Goal: Information Seeking & Learning: Check status

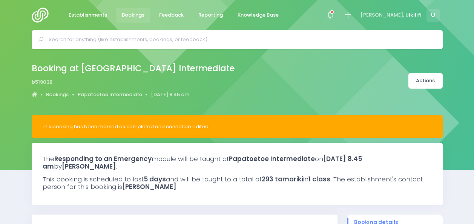
select select "5"
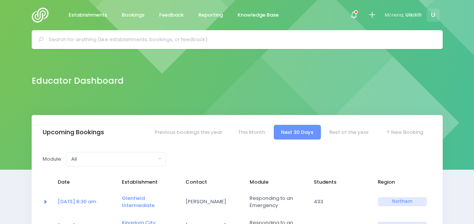
select select "5"
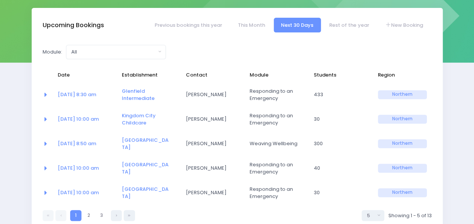
scroll to position [113, 0]
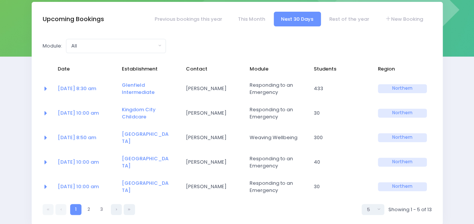
click at [65, 204] on link at bounding box center [60, 209] width 11 height 11
click at [166, 17] on link "Previous bookings this year" at bounding box center [188, 19] width 82 height 15
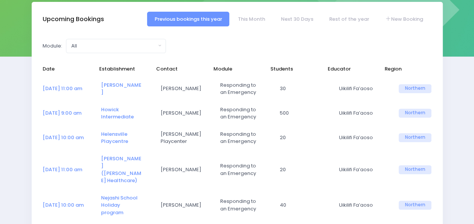
select select "5"
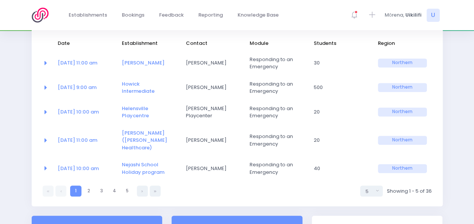
scroll to position [151, 0]
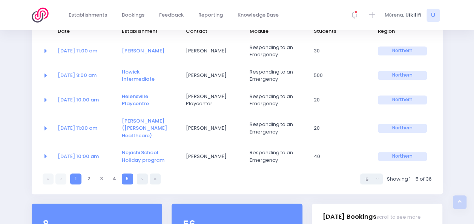
click at [130, 179] on link "5" at bounding box center [127, 179] width 11 height 11
select select "5"
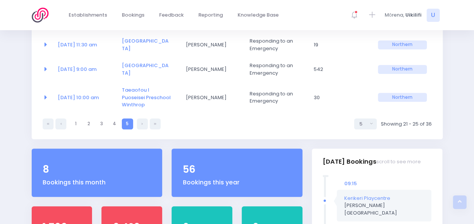
scroll to position [226, 0]
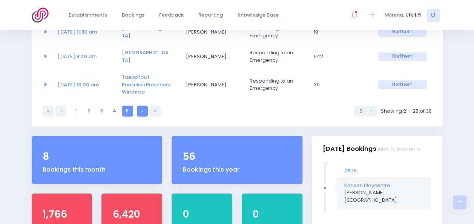
click at [146, 106] on link at bounding box center [142, 111] width 11 height 11
select select "5"
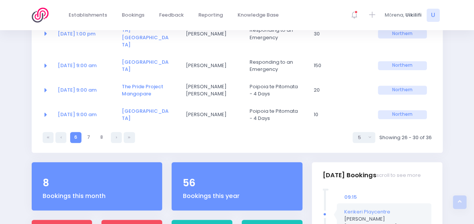
scroll to position [151, 0]
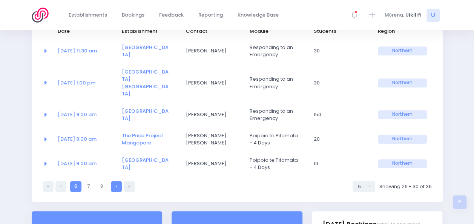
click at [118, 181] on link at bounding box center [116, 186] width 11 height 11
select select "5"
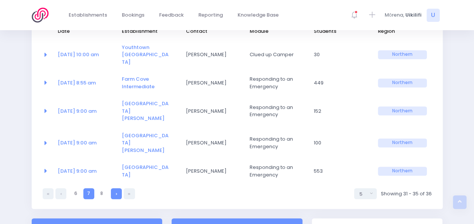
click at [119, 188] on link at bounding box center [116, 193] width 11 height 11
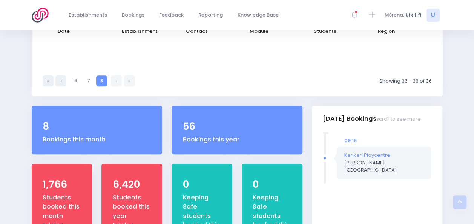
select select "5"
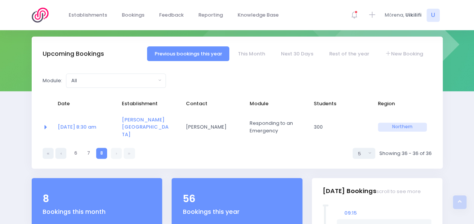
scroll to position [61, 0]
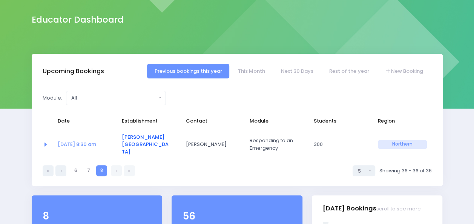
click at [139, 137] on link "McAuley High School" at bounding box center [145, 145] width 47 height 22
click at [114, 165] on link at bounding box center [116, 170] width 11 height 11
drag, startPoint x: 118, startPoint y: 163, endPoint x: 106, endPoint y: 165, distance: 11.9
click at [117, 165] on link at bounding box center [116, 170] width 11 height 11
click at [72, 66] on div "Upcoming Bookings" at bounding box center [75, 71] width 65 height 15
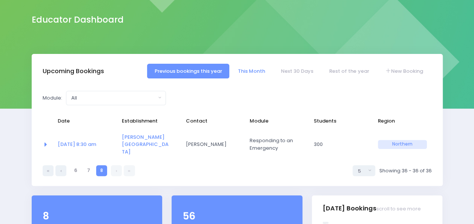
click at [245, 71] on link "This Month" at bounding box center [252, 71] width 42 height 15
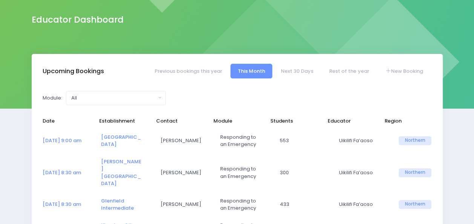
select select "5"
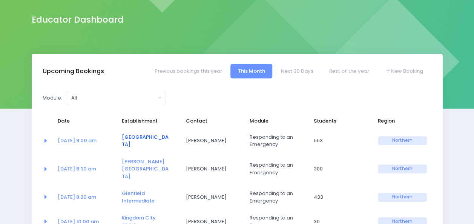
click at [138, 137] on link "[GEOGRAPHIC_DATA]" at bounding box center [145, 141] width 47 height 15
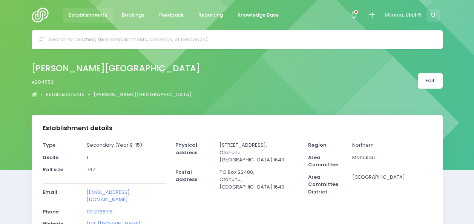
select select "5"
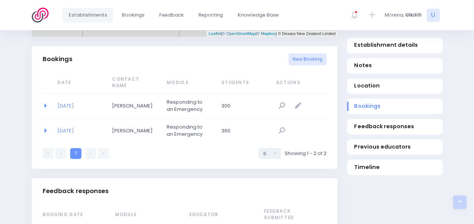
scroll to position [491, 0]
click at [74, 102] on link "11/08/2025" at bounding box center [65, 105] width 17 height 7
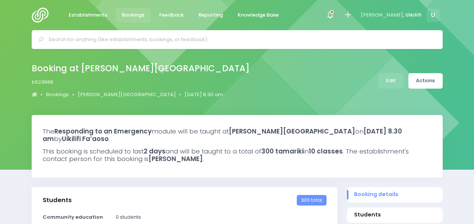
select select "5"
click at [426, 85] on link "Actions" at bounding box center [426, 80] width 34 height 15
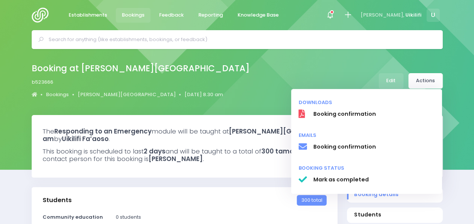
click at [340, 182] on span "Mark as completed" at bounding box center [374, 180] width 122 height 8
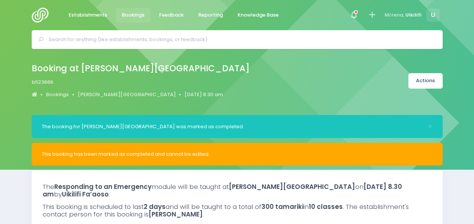
select select "5"
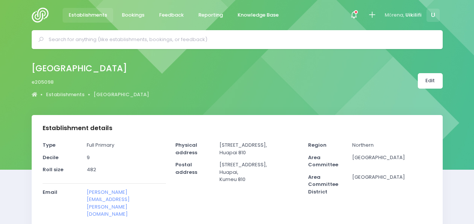
select select "5"
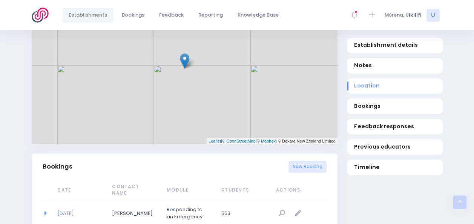
scroll to position [491, 0]
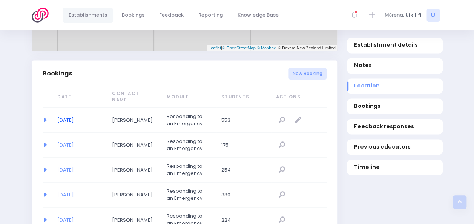
click at [58, 117] on link "[DATE]" at bounding box center [65, 120] width 17 height 7
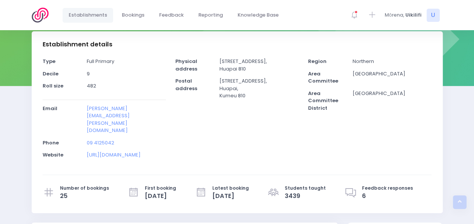
scroll to position [0, 0]
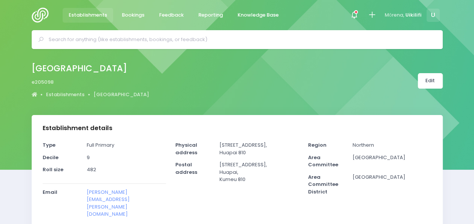
click at [86, 39] on input "text" at bounding box center [241, 39] width 384 height 11
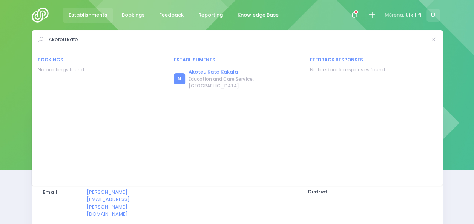
type input "Akoteu kato"
click at [202, 73] on link "Akoteu Kato Kakala" at bounding box center [245, 72] width 112 height 8
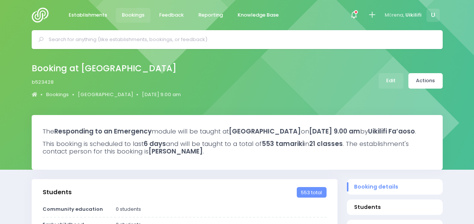
select select "5"
click at [417, 84] on link "Actions" at bounding box center [426, 80] width 34 height 15
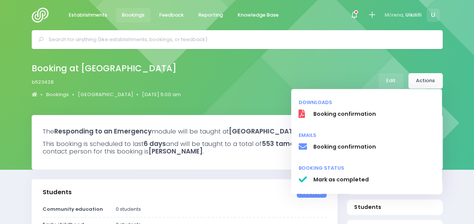
click at [232, 135] on h3 "The Responding to an Emergency module will be taught at [GEOGRAPHIC_DATA] [DATE…" at bounding box center [237, 132] width 389 height 8
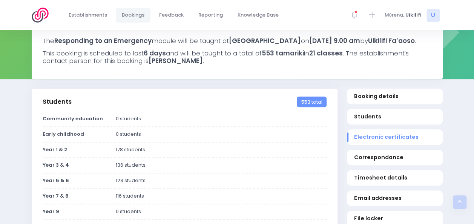
scroll to position [75, 0]
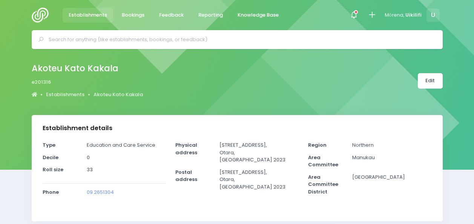
select select "5"
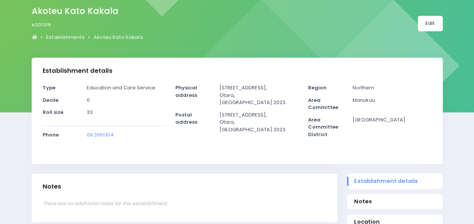
scroll to position [38, 0]
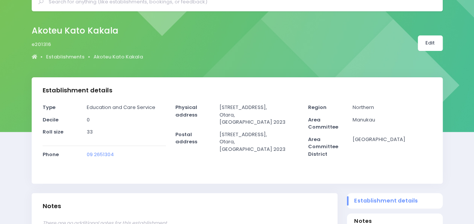
click at [192, 99] on div "Establishment details" at bounding box center [237, 90] width 411 height 26
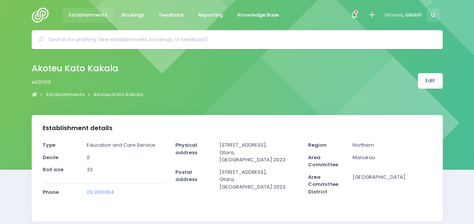
click at [187, 36] on input "text" at bounding box center [241, 39] width 384 height 11
click at [180, 16] on span "Feedback" at bounding box center [171, 15] width 25 height 8
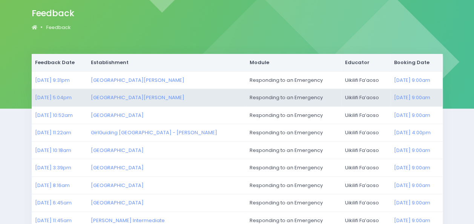
scroll to position [75, 0]
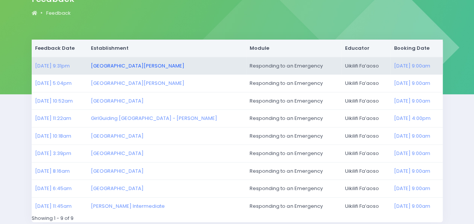
click at [127, 66] on link "[GEOGRAPHIC_DATA][PERSON_NAME]" at bounding box center [138, 65] width 94 height 7
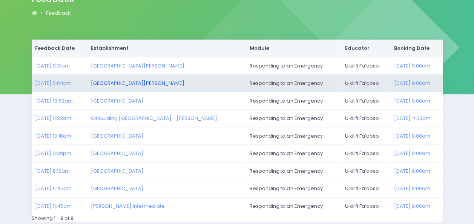
click at [139, 80] on link "Sancta Maria College" at bounding box center [138, 83] width 94 height 7
click at [128, 81] on link "Sancta Maria College" at bounding box center [138, 83] width 94 height 7
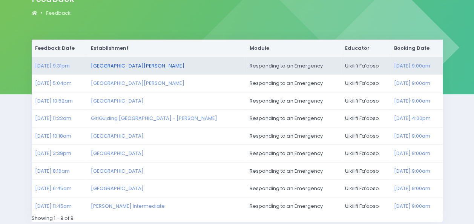
click at [132, 66] on link "[GEOGRAPHIC_DATA][PERSON_NAME]" at bounding box center [138, 65] width 94 height 7
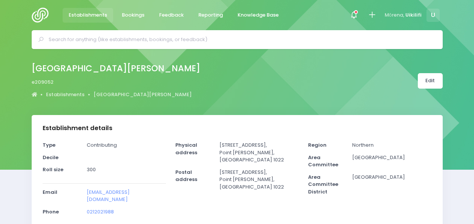
select select "5"
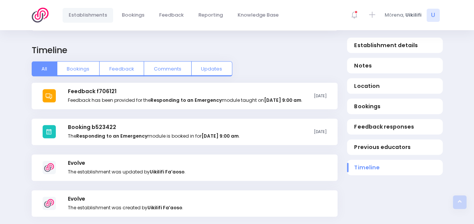
scroll to position [793, 0]
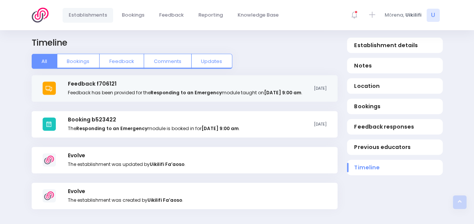
click at [142, 81] on div "Feedback f706121 Feedback has been provided for the Responding to an Emergency …" at bounding box center [185, 88] width 234 height 15
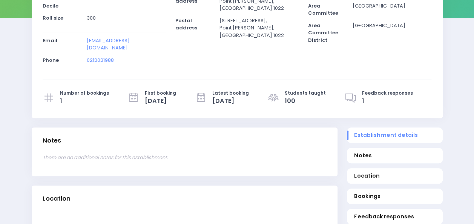
scroll to position [75, 0]
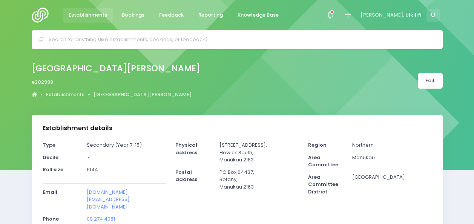
select select "5"
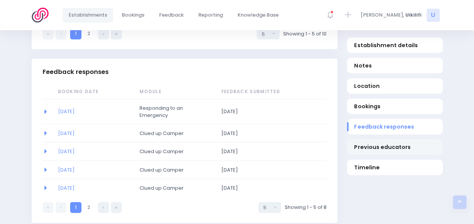
scroll to position [679, 0]
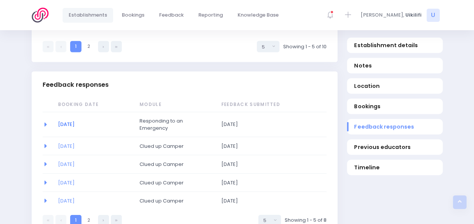
click at [68, 120] on link "[DATE]" at bounding box center [66, 123] width 17 height 7
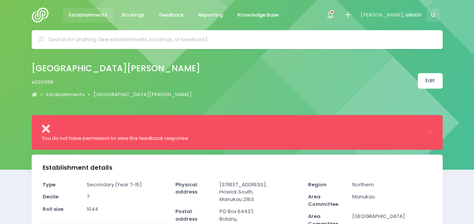
select select "5"
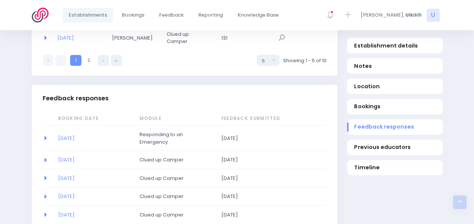
scroll to position [717, 0]
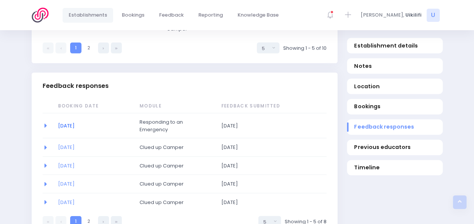
click at [75, 122] on link "13/08/2025" at bounding box center [66, 125] width 17 height 7
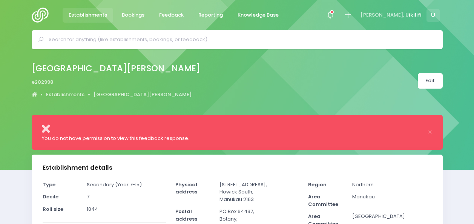
select select "5"
click at [221, 140] on div "You do not have permission to view this feedback response." at bounding box center [232, 139] width 381 height 8
click at [47, 128] on icon at bounding box center [46, 129] width 8 height 12
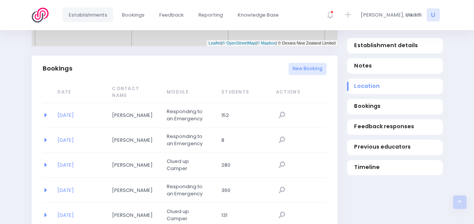
scroll to position [528, 0]
click at [68, 136] on link "[DATE]" at bounding box center [65, 139] width 17 height 7
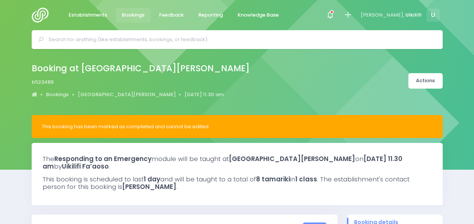
select select "5"
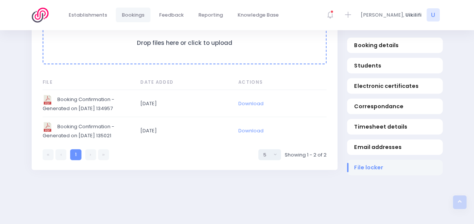
scroll to position [795, 0]
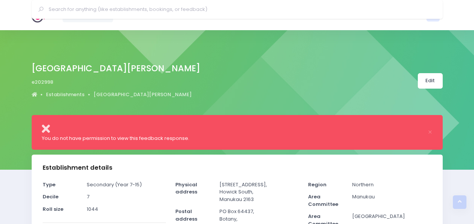
select select "5"
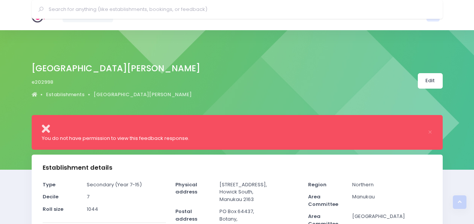
scroll to position [961, 0]
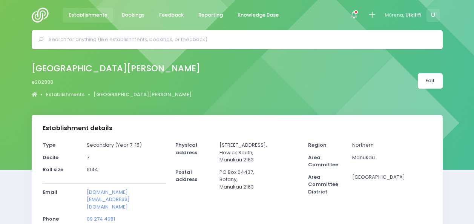
select select "5"
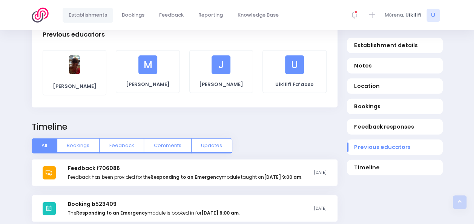
scroll to position [906, 0]
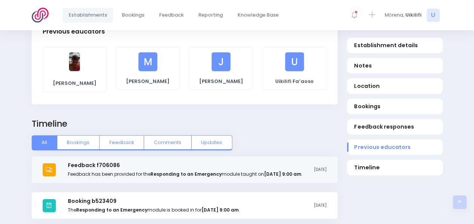
click at [117, 162] on h3 "Feedback f706086" at bounding box center [185, 165] width 234 height 6
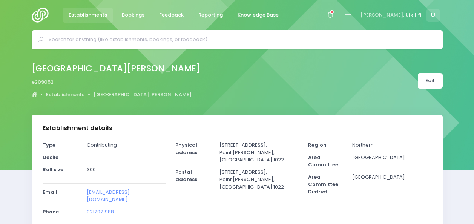
select select "5"
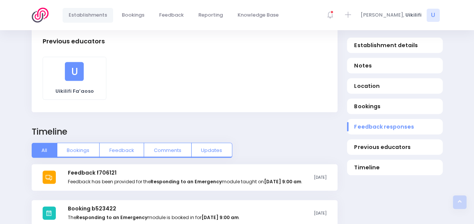
scroll to position [717, 0]
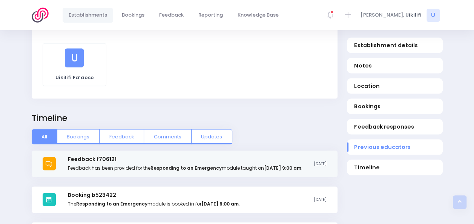
click at [163, 165] on strong "Responding to an Emergency" at bounding box center [186, 168] width 71 height 6
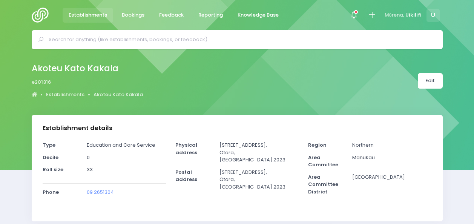
select select "5"
click at [37, 14] on img at bounding box center [43, 15] width 22 height 15
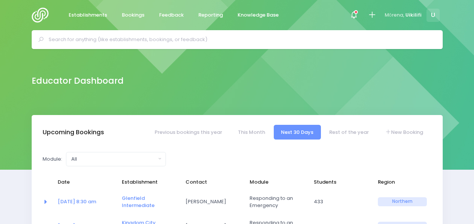
select select "5"
